Goal: Transaction & Acquisition: Book appointment/travel/reservation

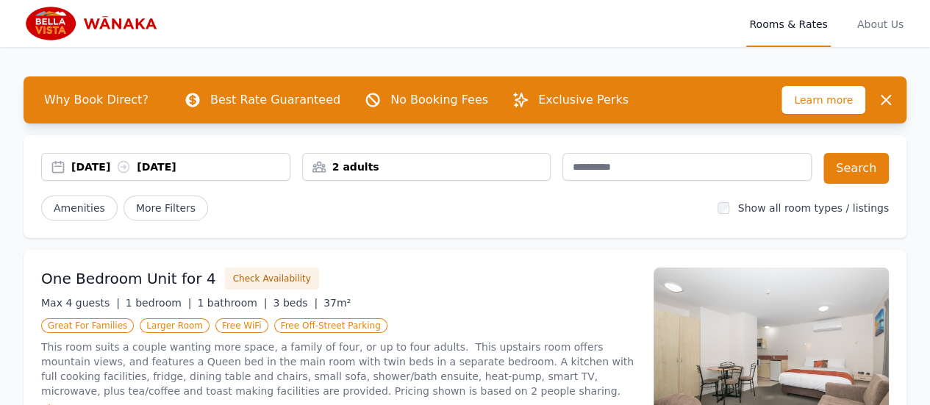
click at [274, 162] on div "[DATE] [DATE]" at bounding box center [180, 167] width 218 height 15
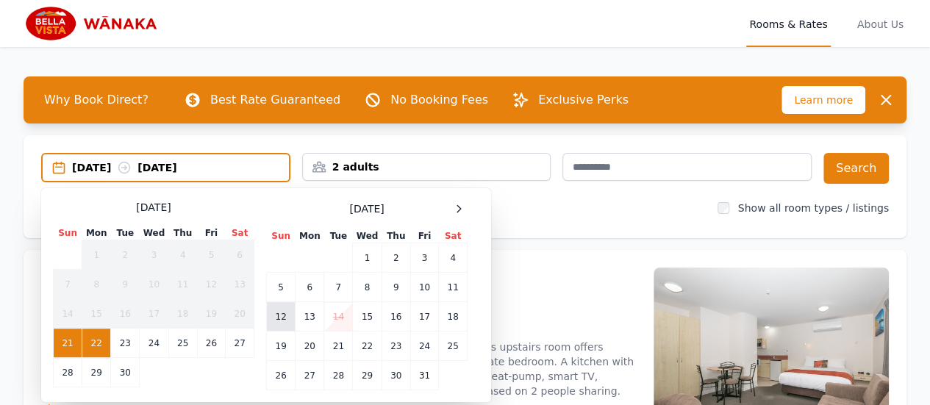
click at [277, 311] on td "12" at bounding box center [281, 316] width 29 height 29
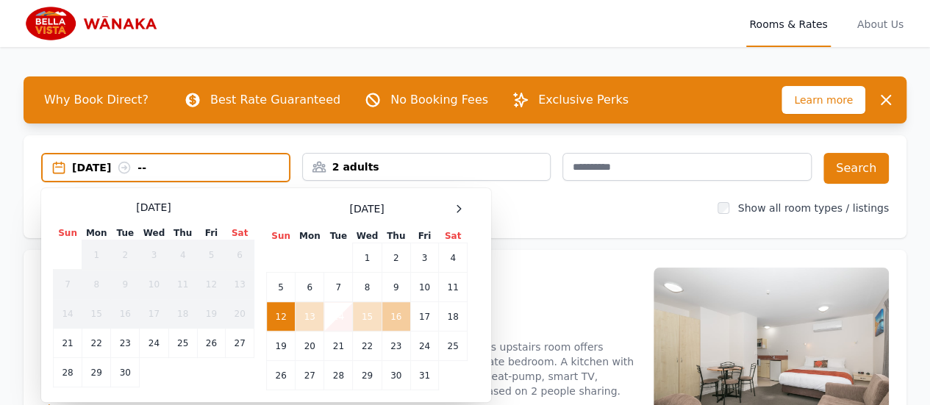
click at [391, 314] on td "16" at bounding box center [396, 316] width 29 height 29
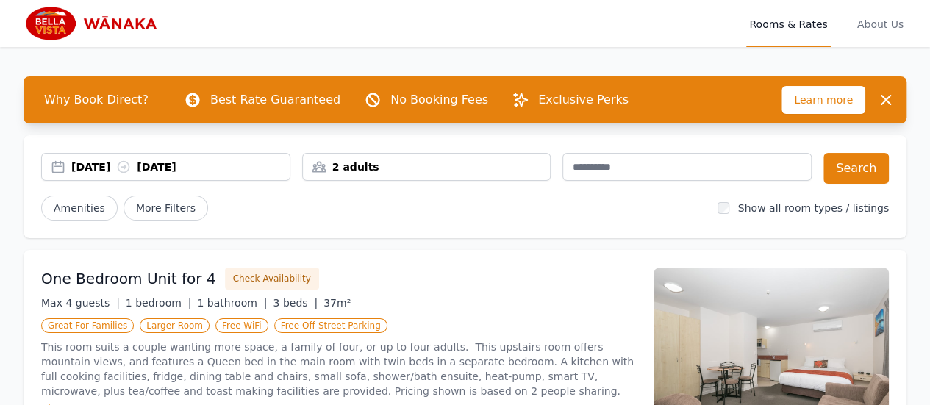
click at [528, 168] on div "2 adults" at bounding box center [427, 167] width 248 height 15
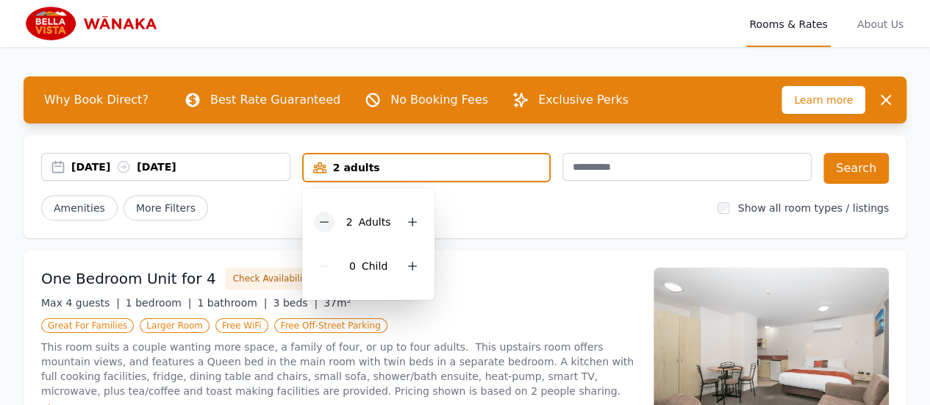
click at [322, 221] on icon at bounding box center [324, 222] width 12 height 12
click at [851, 164] on button "Search" at bounding box center [856, 168] width 65 height 31
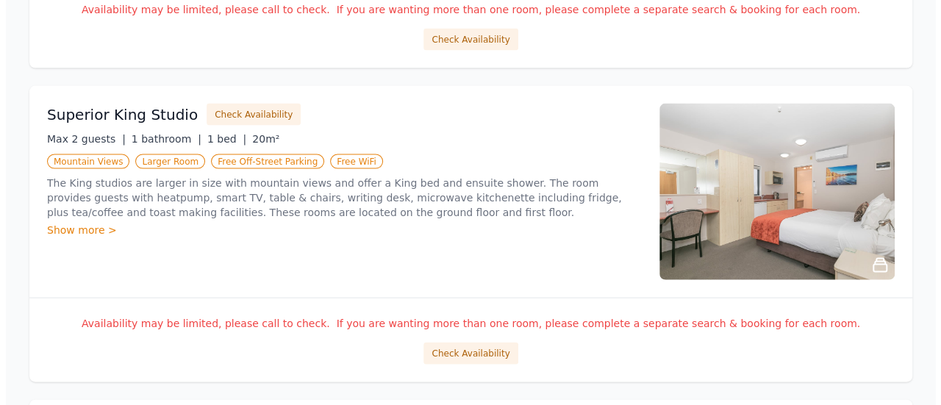
scroll to position [1482, 0]
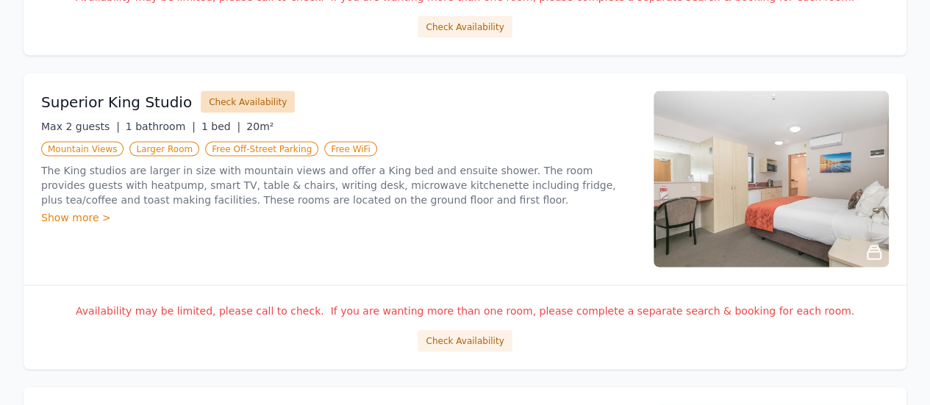
click at [210, 96] on button "Check Availability" at bounding box center [248, 102] width 94 height 22
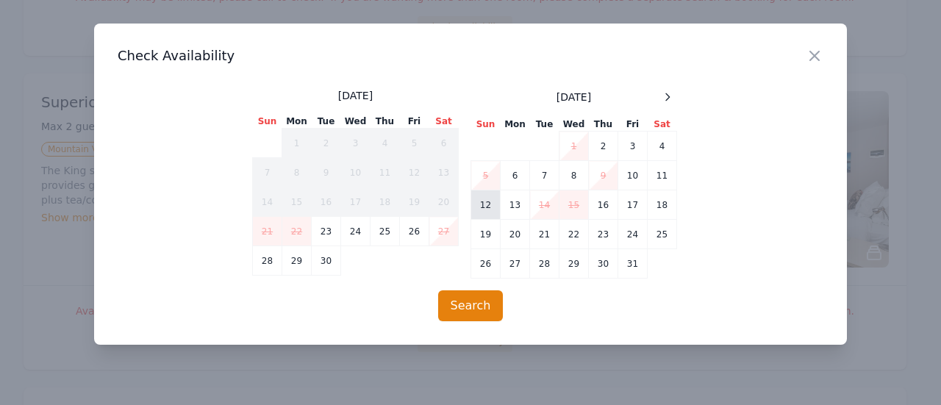
click at [482, 198] on td "12" at bounding box center [485, 204] width 29 height 29
click at [603, 214] on td "16" at bounding box center [603, 204] width 29 height 29
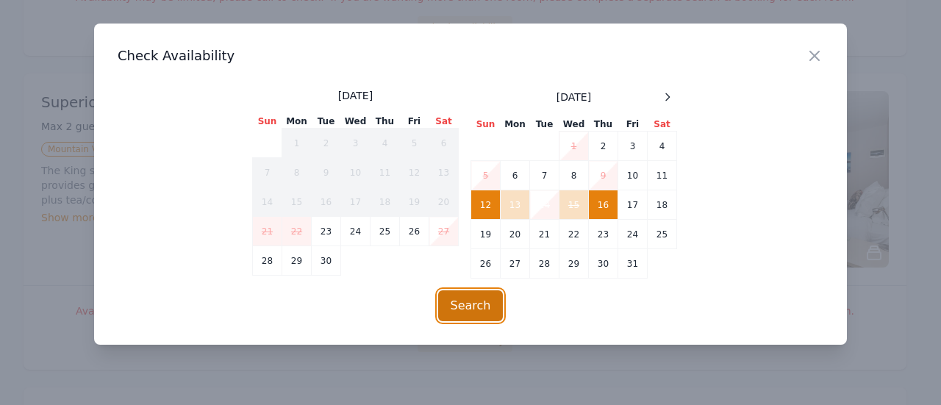
click at [477, 307] on button "Search" at bounding box center [470, 305] width 65 height 31
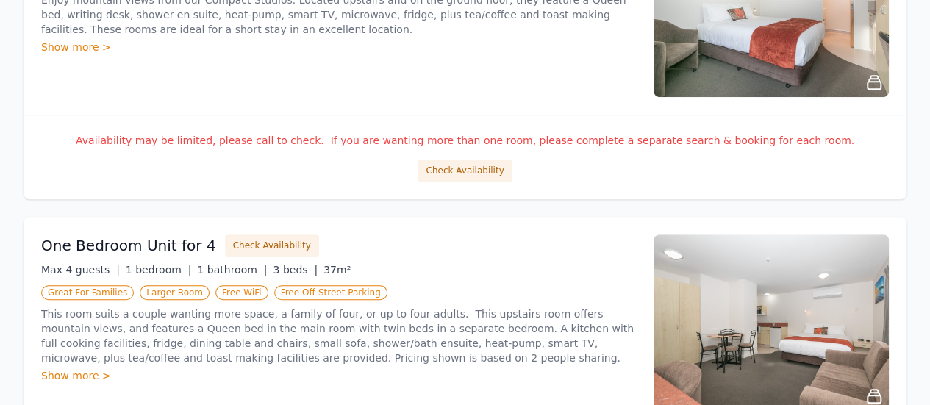
scroll to position [0, 0]
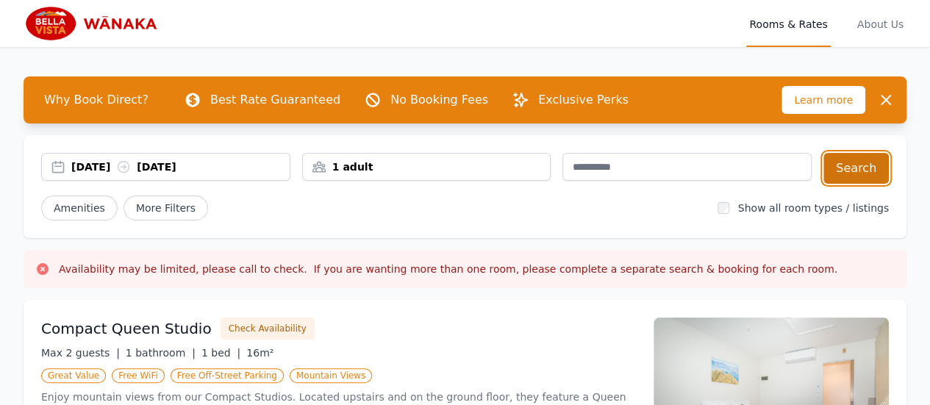
click at [863, 168] on button "Search" at bounding box center [856, 168] width 65 height 31
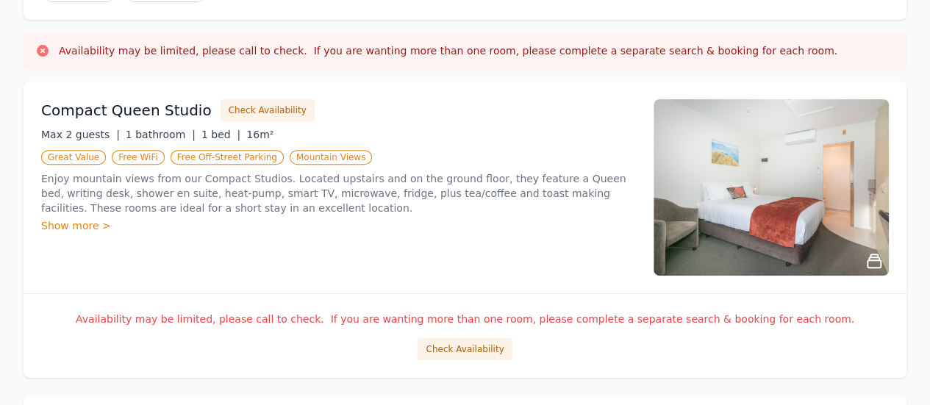
scroll to position [215, 0]
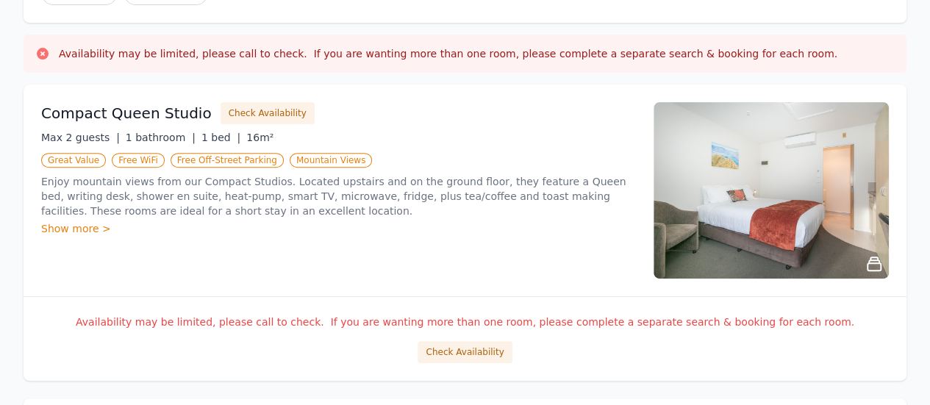
click at [93, 229] on div "Show more >" at bounding box center [338, 228] width 595 height 15
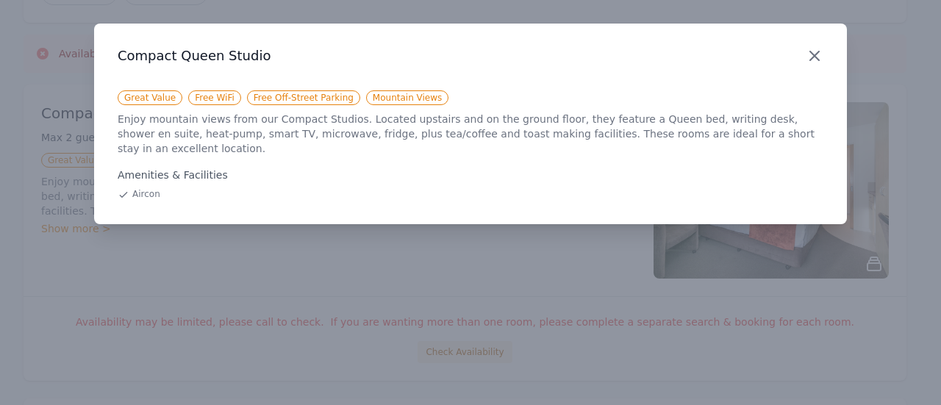
click at [822, 53] on icon "button" at bounding box center [815, 56] width 18 height 18
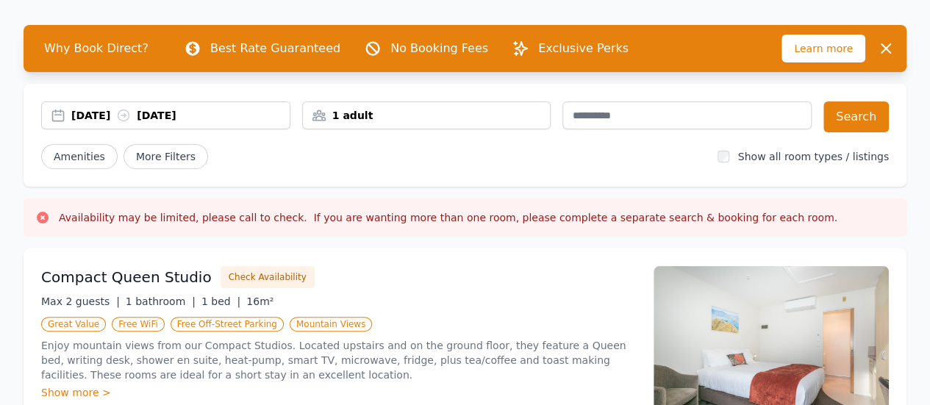
scroll to position [0, 0]
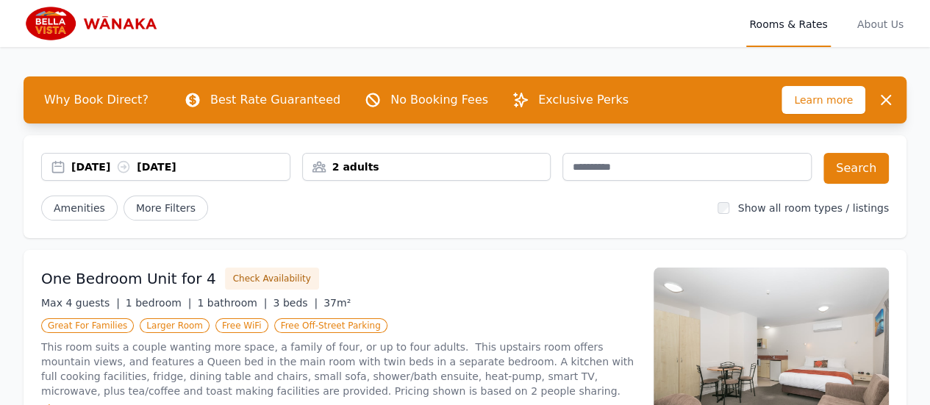
click at [231, 169] on div "[DATE] [DATE]" at bounding box center [180, 167] width 218 height 15
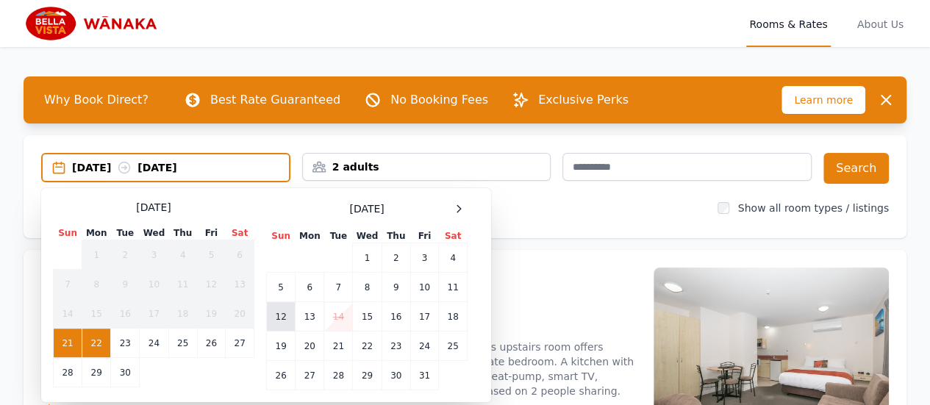
click at [278, 311] on td "12" at bounding box center [281, 316] width 29 height 29
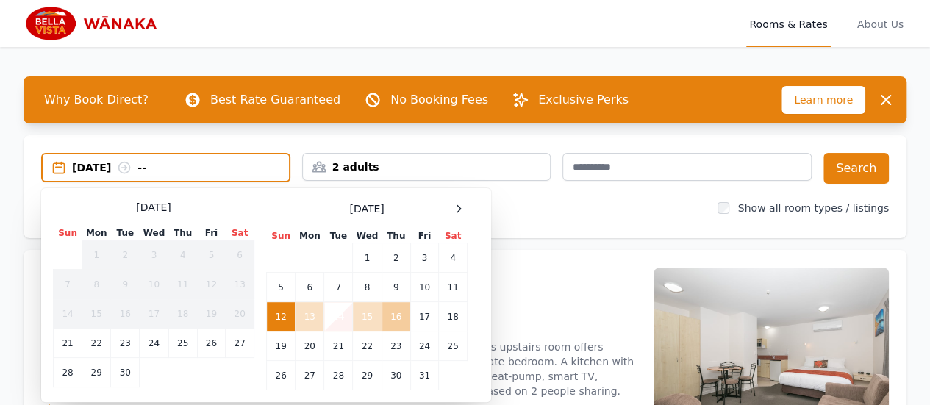
click at [391, 317] on td "16" at bounding box center [396, 316] width 29 height 29
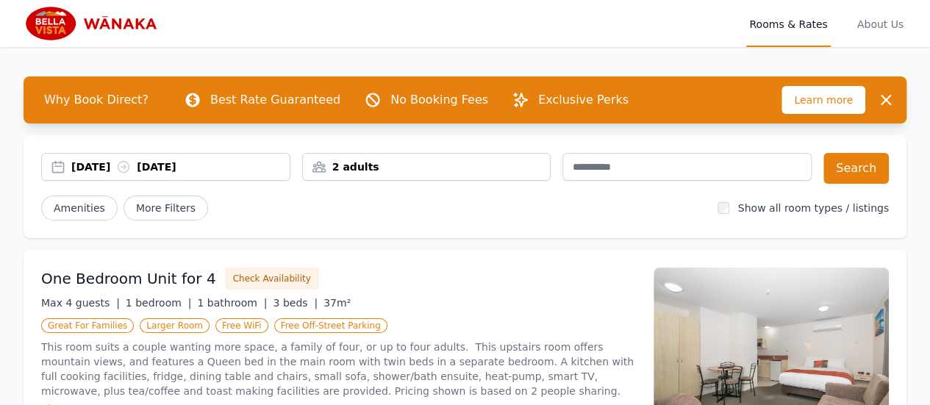
click at [508, 164] on div "2 adults" at bounding box center [427, 167] width 248 height 15
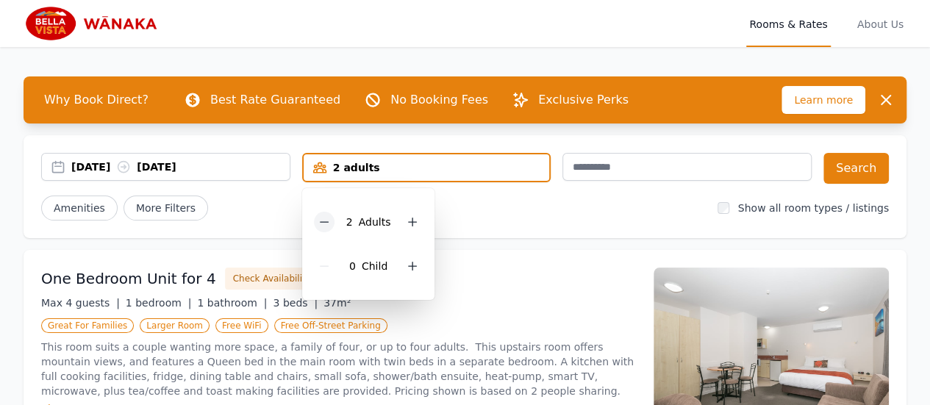
click at [324, 223] on icon at bounding box center [324, 222] width 12 height 12
click at [859, 161] on button "Search" at bounding box center [856, 168] width 65 height 31
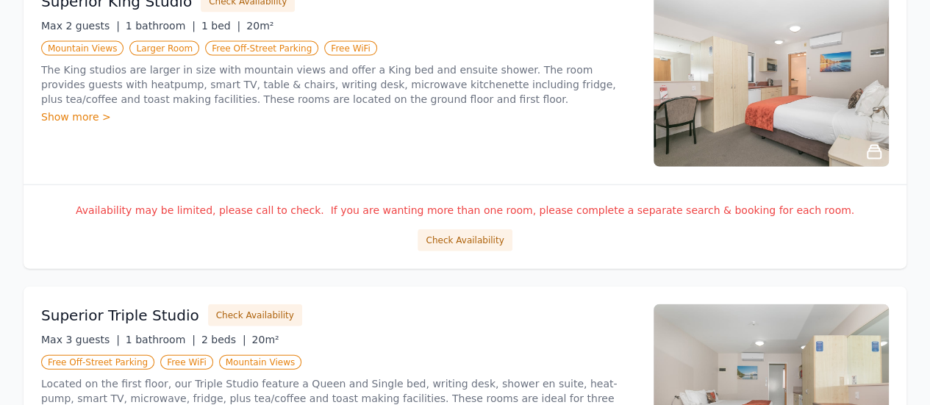
scroll to position [1580, 0]
